Goal: Information Seeking & Learning: Learn about a topic

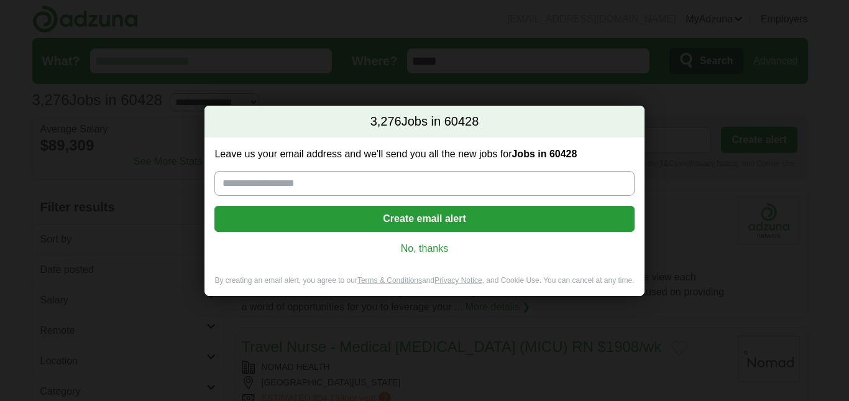
click at [426, 250] on link "No, thanks" at bounding box center [424, 249] width 400 height 14
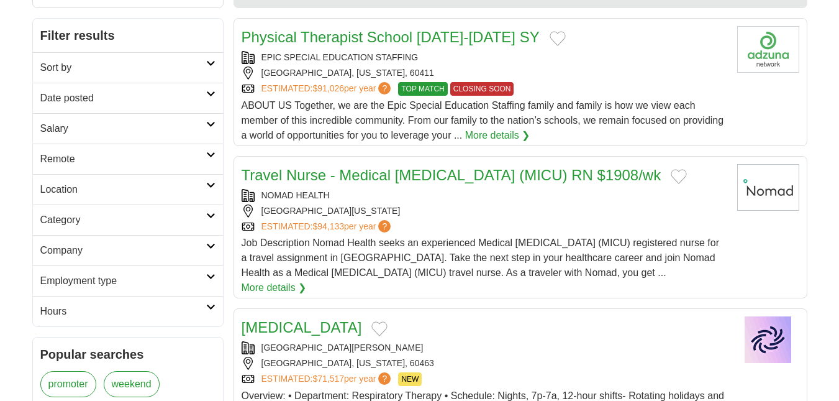
scroll to position [180, 0]
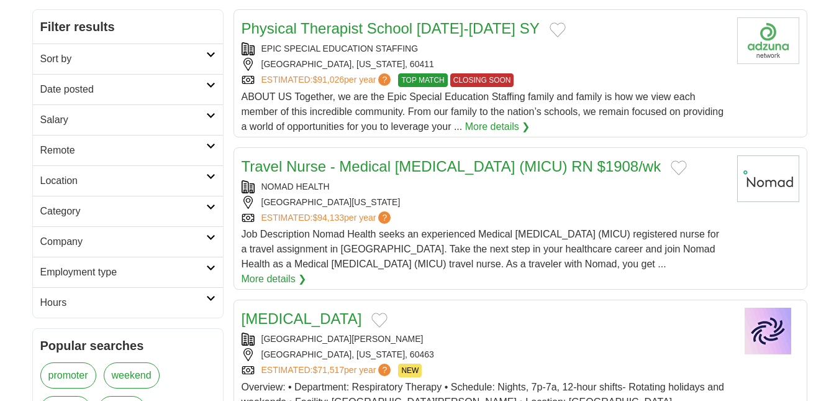
click at [112, 275] on h2 "Employment type" at bounding box center [123, 272] width 166 height 15
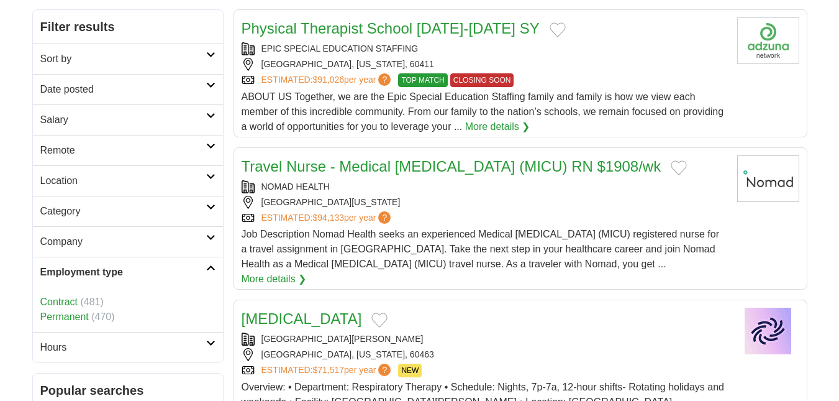
click at [112, 270] on h2 "Employment type" at bounding box center [123, 272] width 166 height 15
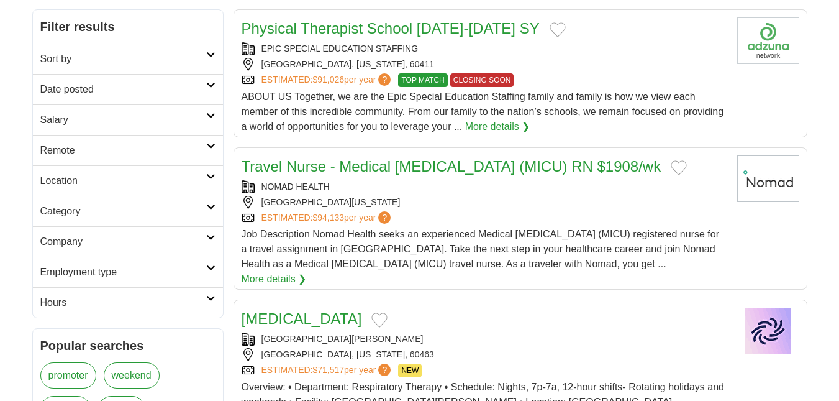
click at [127, 218] on h2 "Category" at bounding box center [123, 211] width 166 height 15
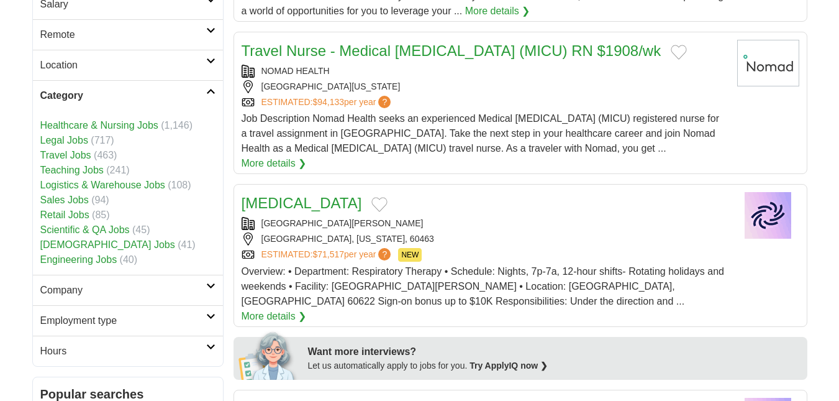
scroll to position [298, 0]
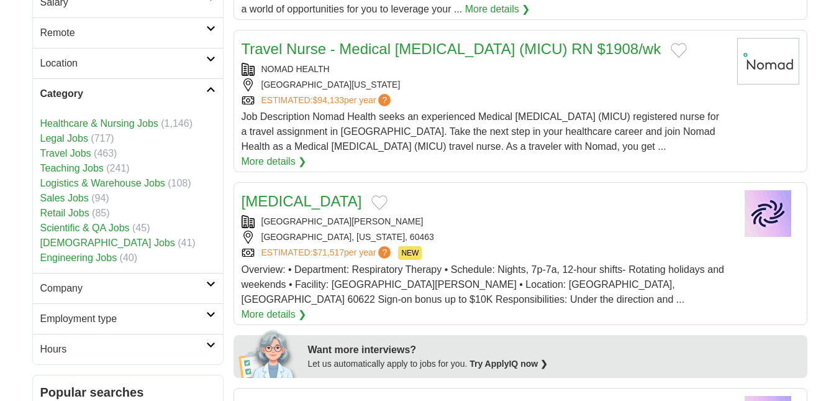
click at [149, 89] on h2 "Category" at bounding box center [123, 93] width 166 height 15
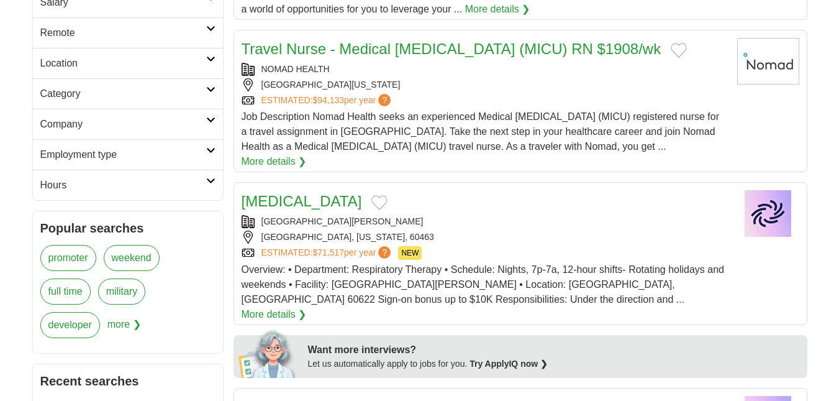
click at [145, 66] on h2 "Location" at bounding box center [123, 63] width 166 height 15
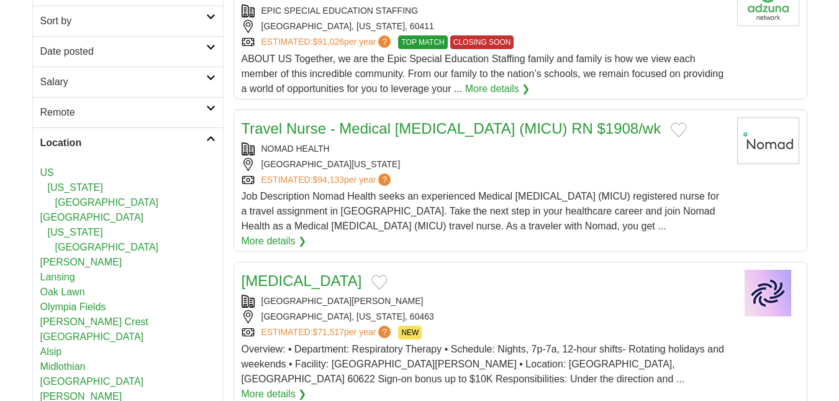
scroll to position [188, 0]
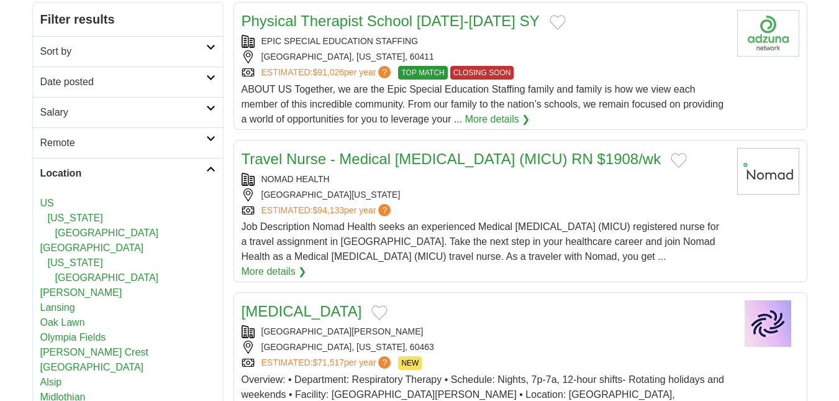
click at [149, 148] on h2 "Remote" at bounding box center [123, 142] width 166 height 15
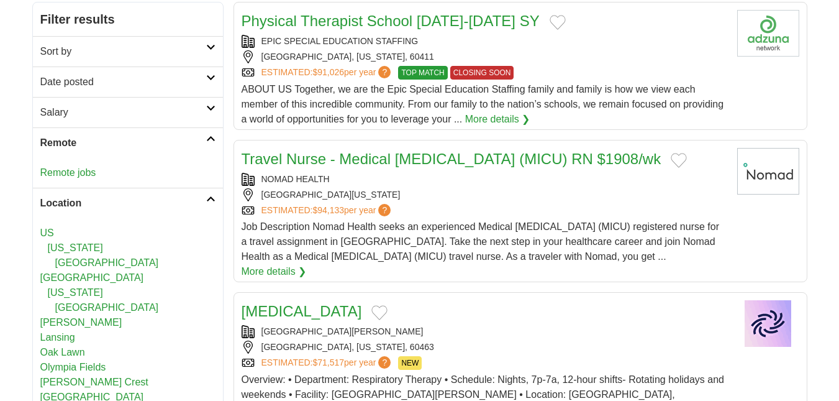
click at [149, 148] on h2 "Remote" at bounding box center [123, 142] width 166 height 15
